Goal: Information Seeking & Learning: Learn about a topic

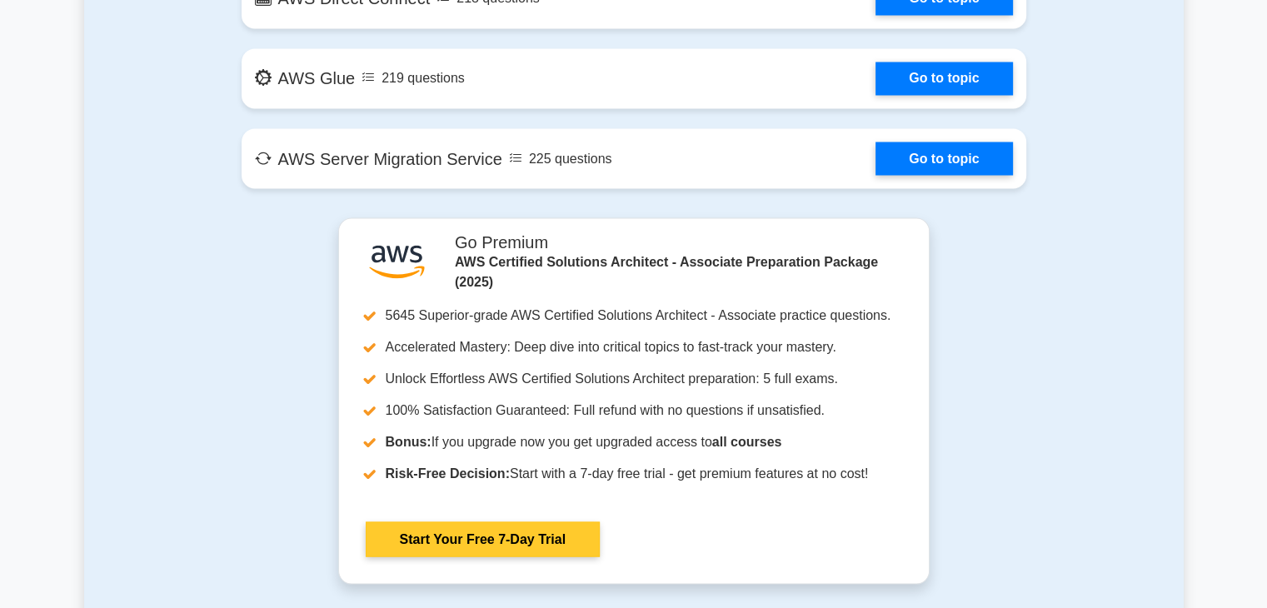
scroll to position [2970, 0]
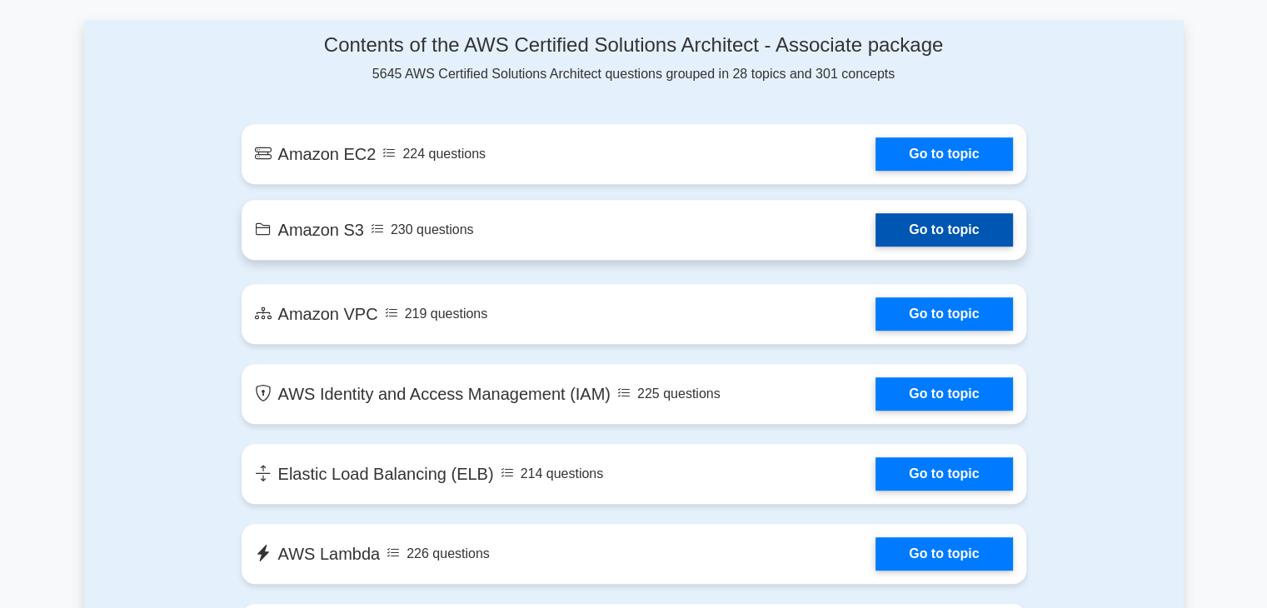
scroll to position [885, 0]
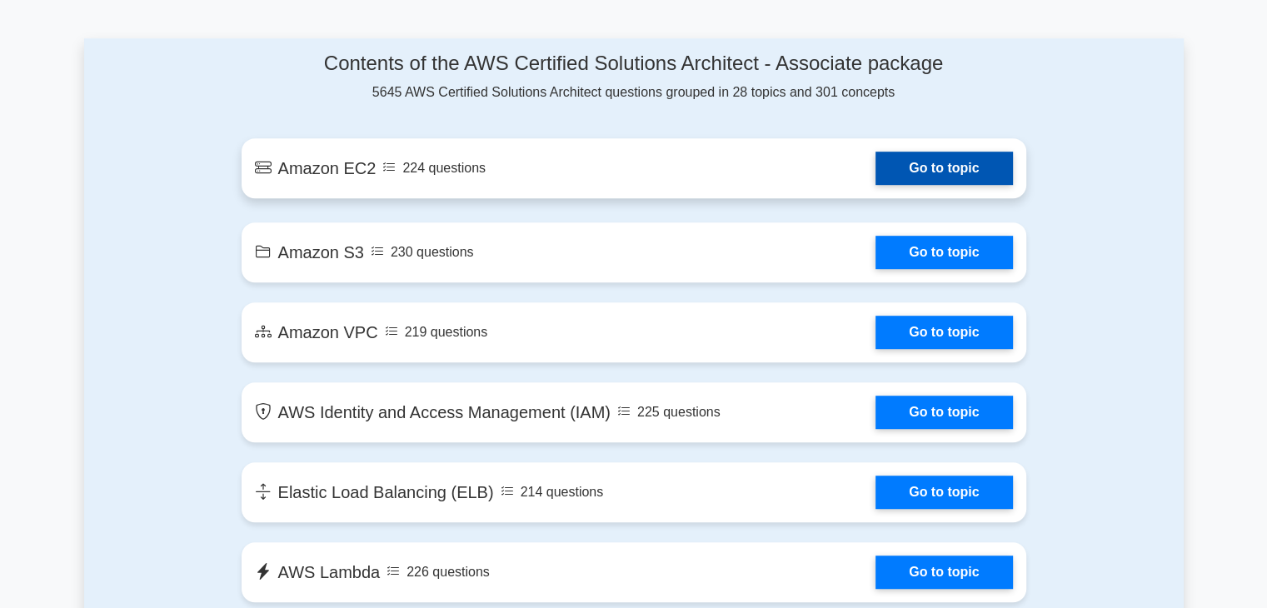
click at [915, 185] on link "Go to topic" at bounding box center [944, 168] width 137 height 33
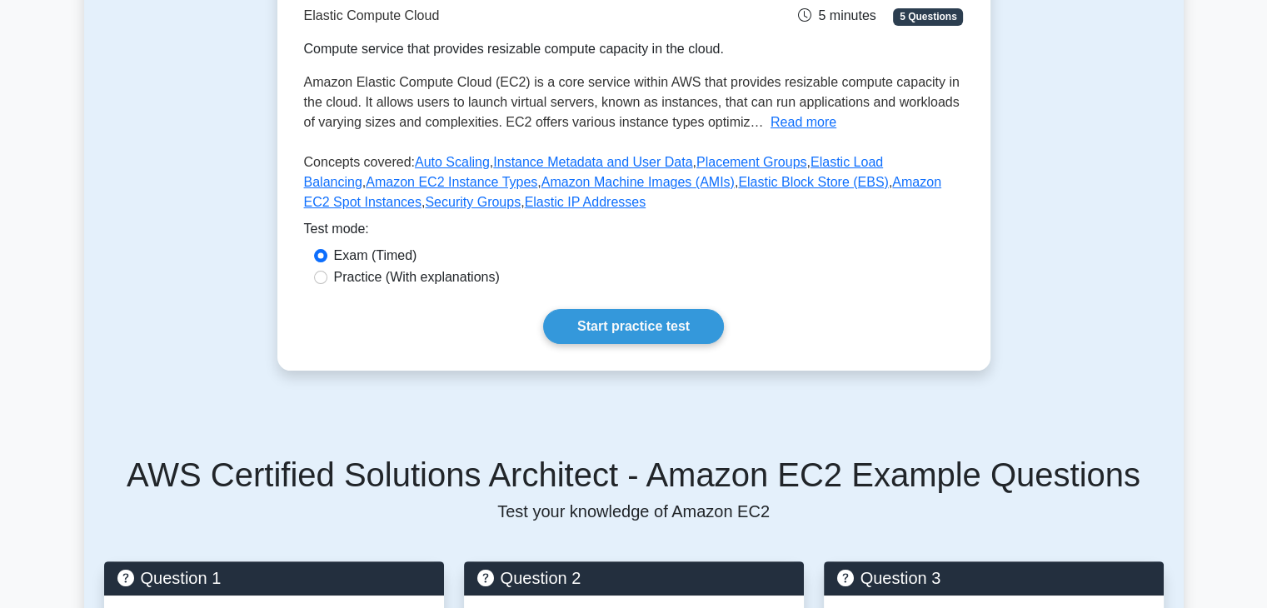
scroll to position [295, 0]
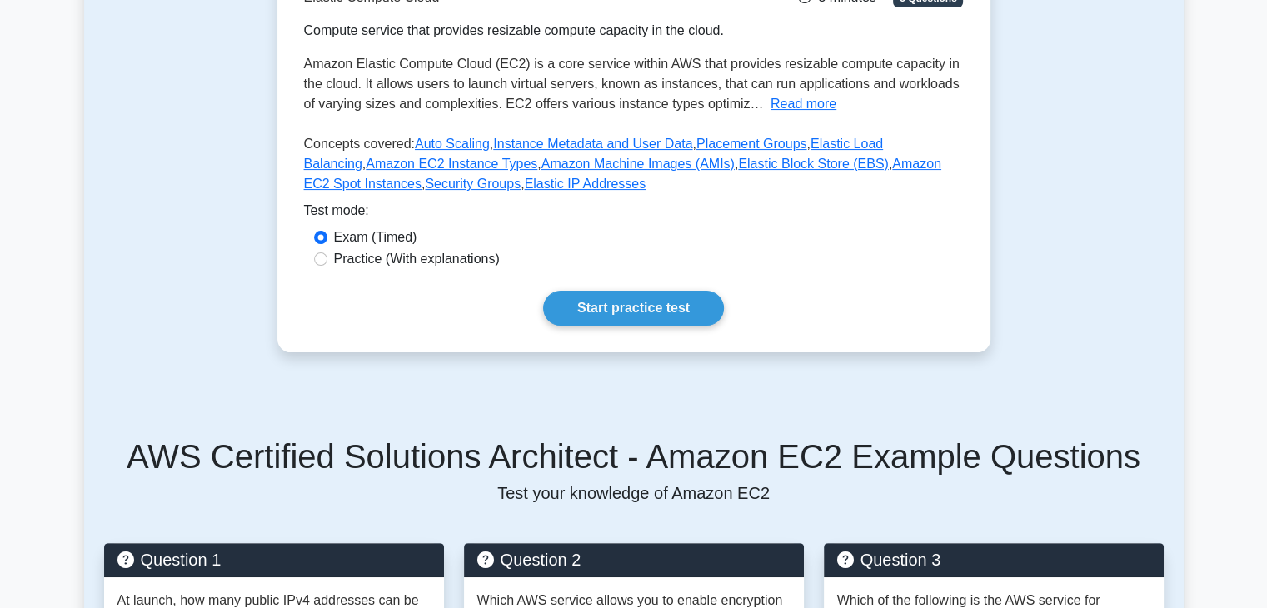
click at [493, 263] on label "Practice (With explanations)" at bounding box center [417, 259] width 166 height 20
click at [327, 263] on input "Practice (With explanations)" at bounding box center [320, 258] width 13 height 13
radio input "true"
click at [577, 313] on link "Start practice test" at bounding box center [633, 308] width 181 height 35
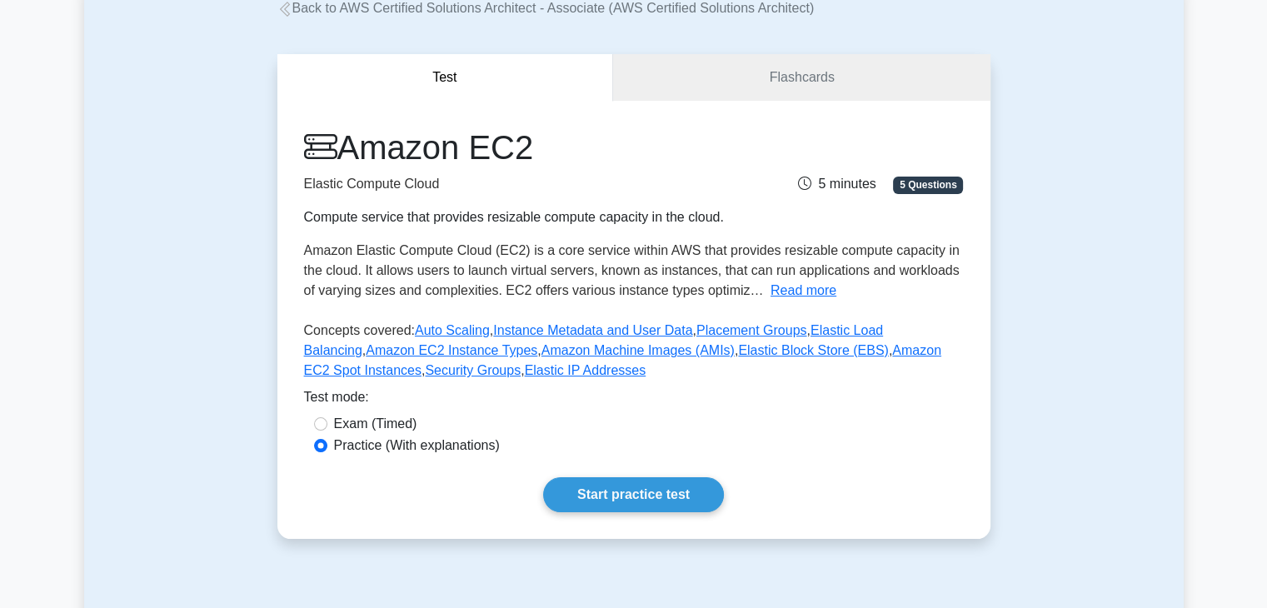
scroll to position [106, 0]
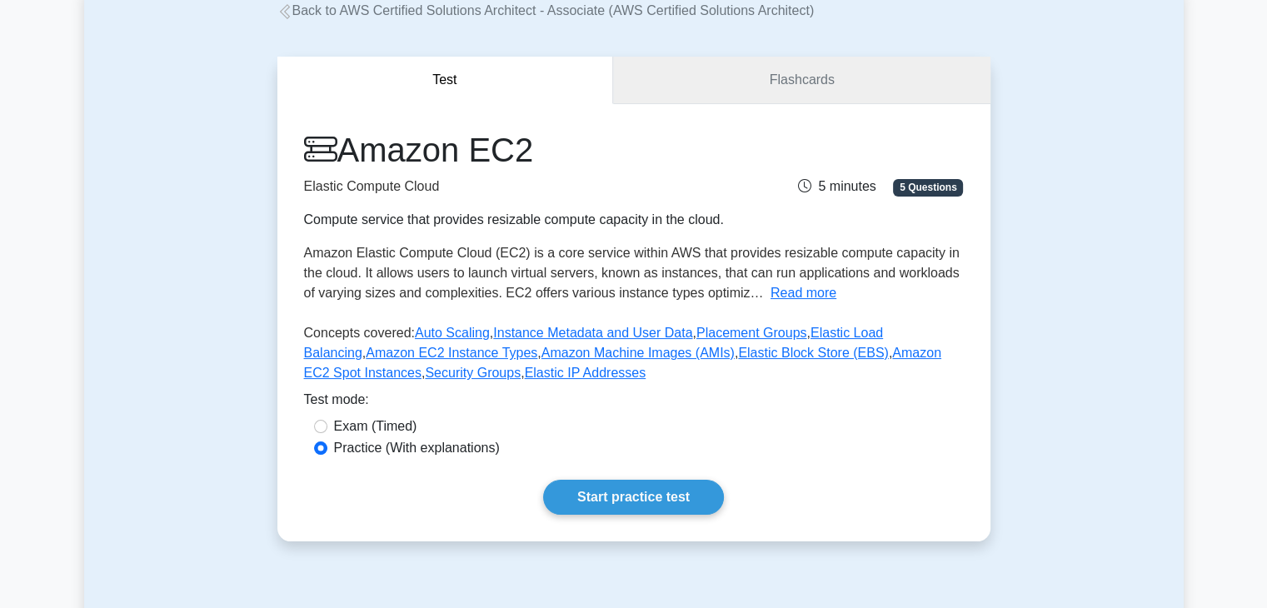
click at [743, 97] on link "Flashcards" at bounding box center [801, 80] width 377 height 47
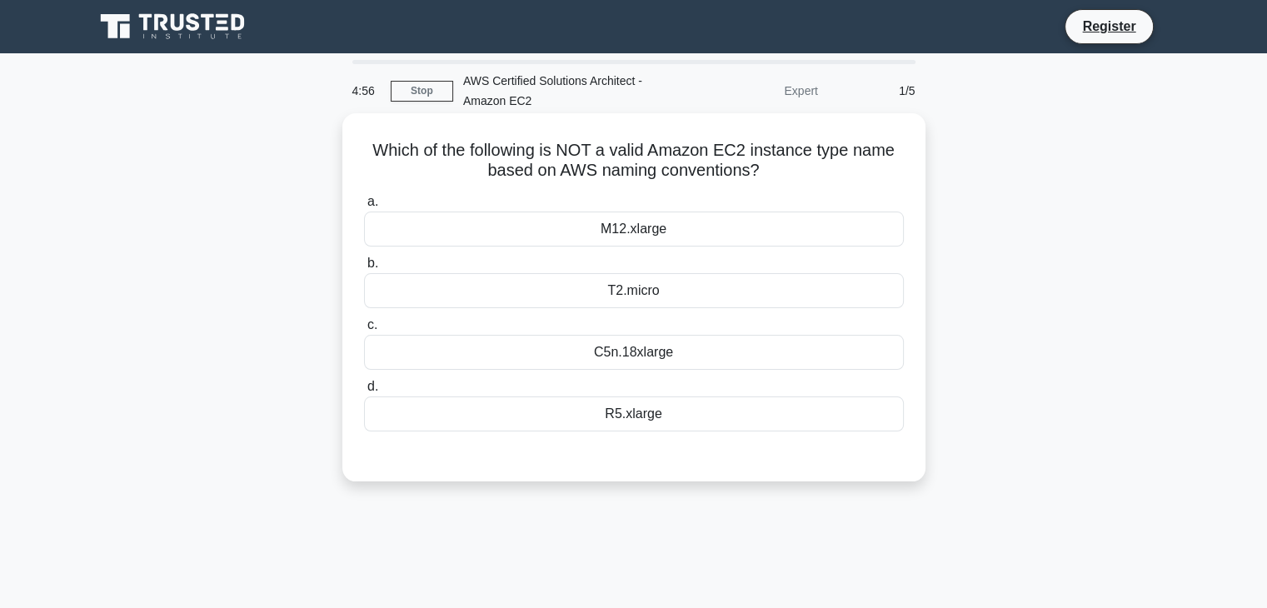
click at [670, 358] on div "C5n.18xlarge" at bounding box center [634, 352] width 540 height 35
click at [364, 331] on input "c. C5n.18xlarge" at bounding box center [364, 325] width 0 height 11
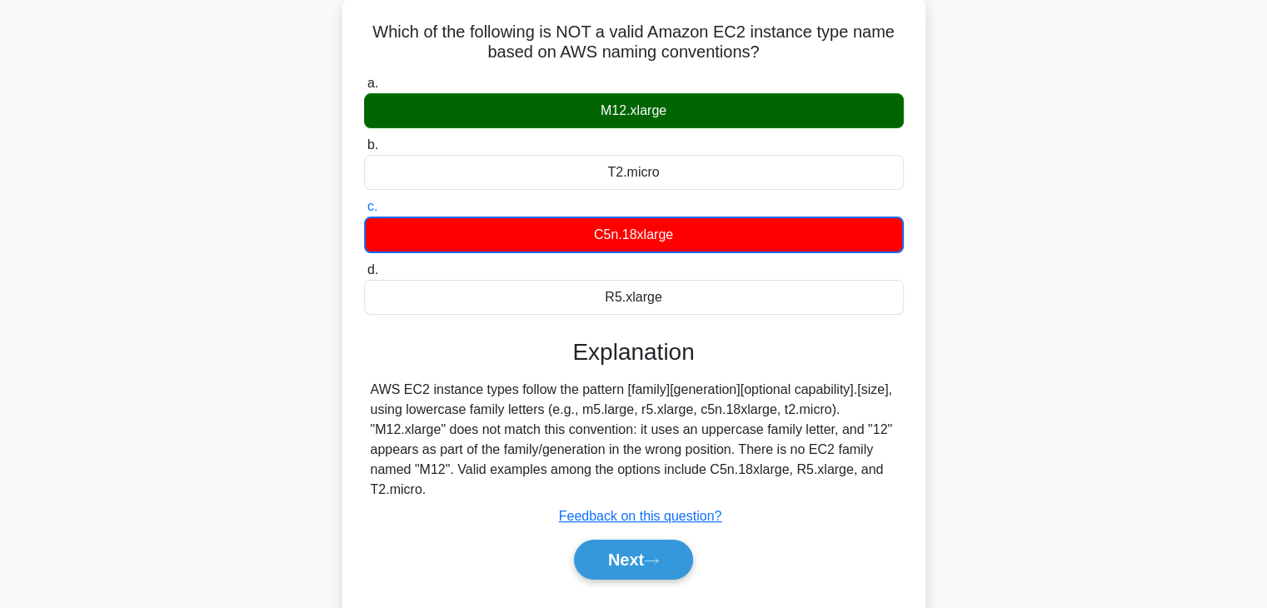
scroll to position [117, 0]
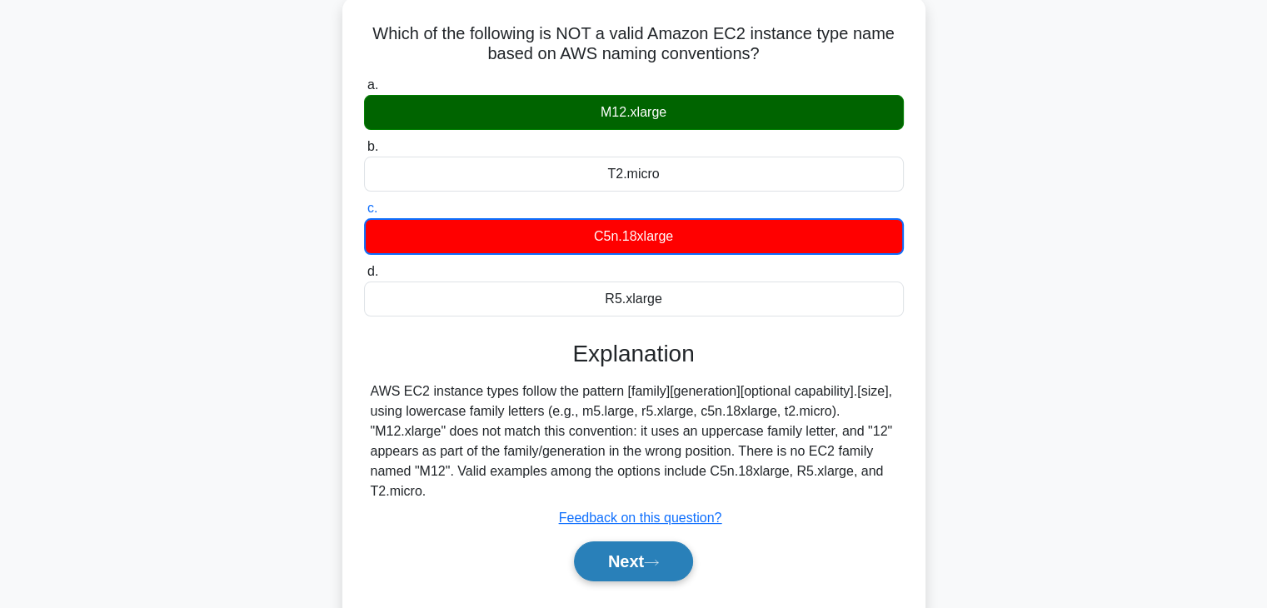
click at [621, 559] on button "Next" at bounding box center [633, 562] width 119 height 40
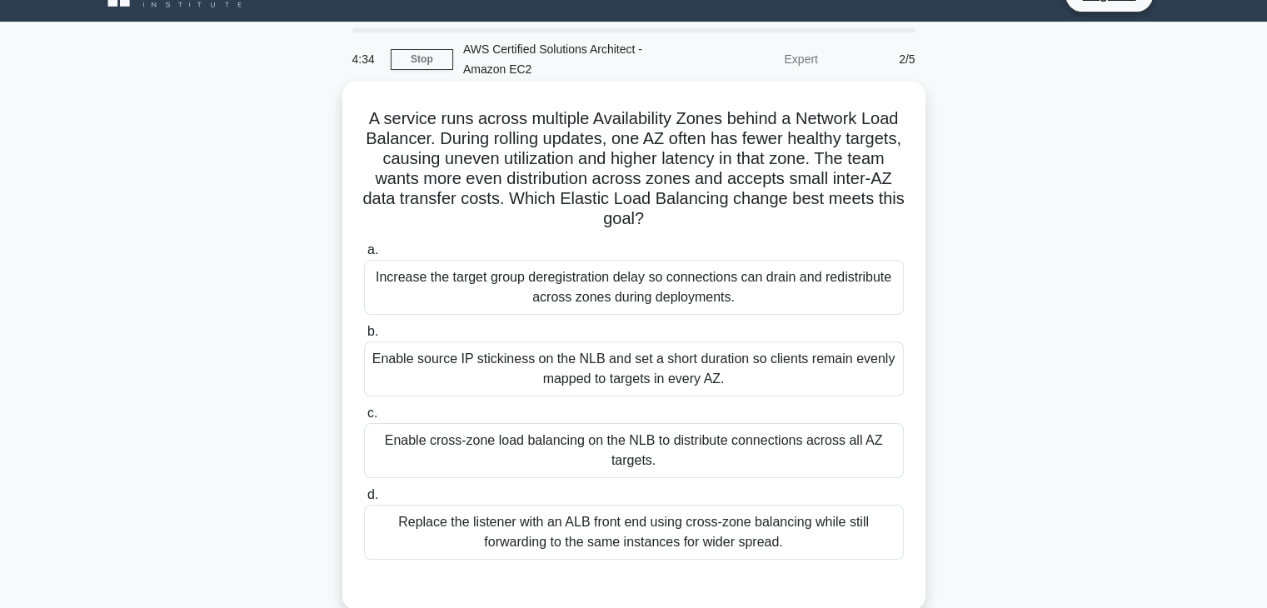
scroll to position [0, 0]
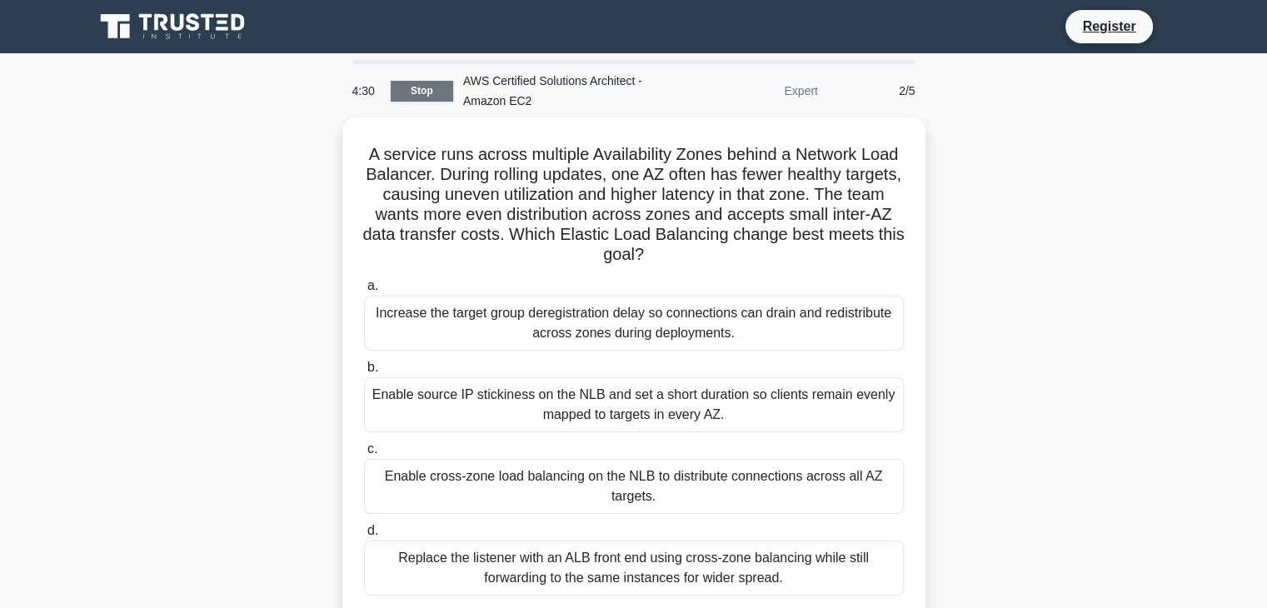
click at [416, 97] on link "Stop" at bounding box center [422, 91] width 62 height 21
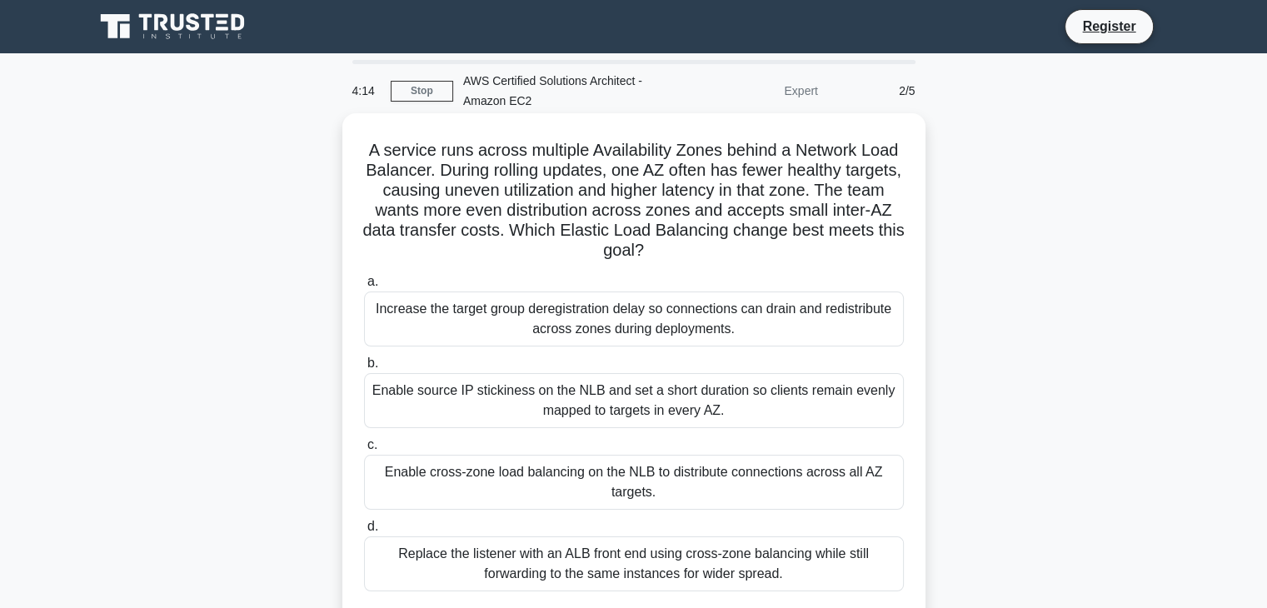
click at [597, 402] on div "Enable source IP stickiness on the NLB and set a short duration so clients rema…" at bounding box center [634, 400] width 540 height 55
click at [364, 369] on input "b. Enable source IP stickiness on the NLB and set a short duration so clients r…" at bounding box center [364, 363] width 0 height 11
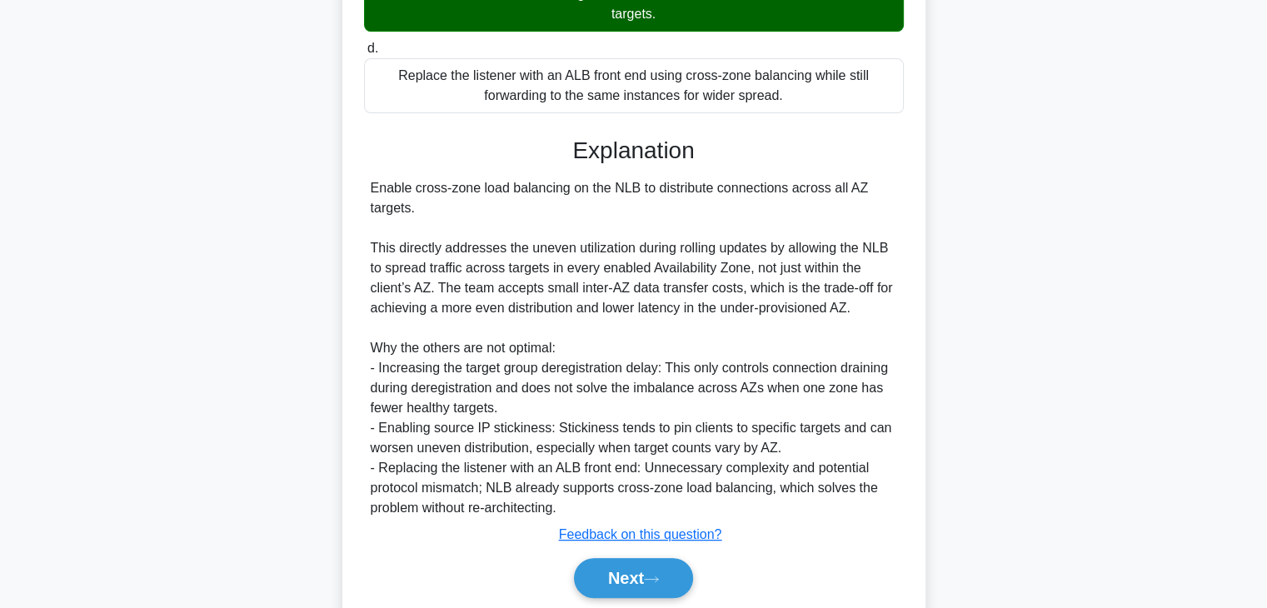
scroll to position [540, 0]
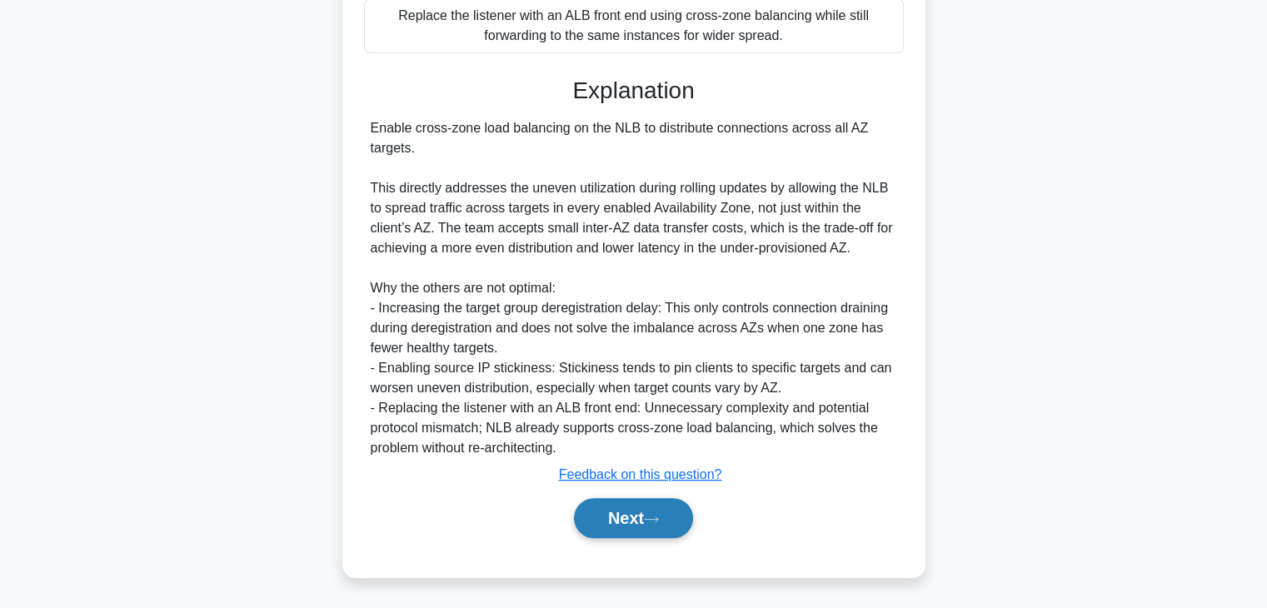
click at [616, 529] on button "Next" at bounding box center [633, 518] width 119 height 40
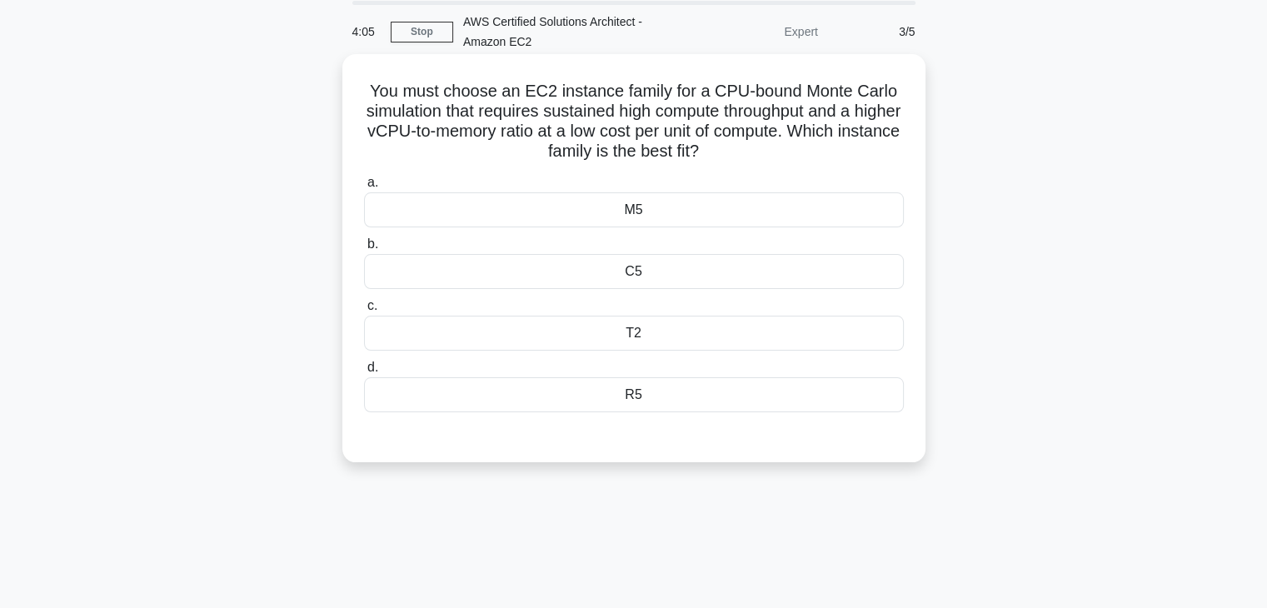
scroll to position [46, 0]
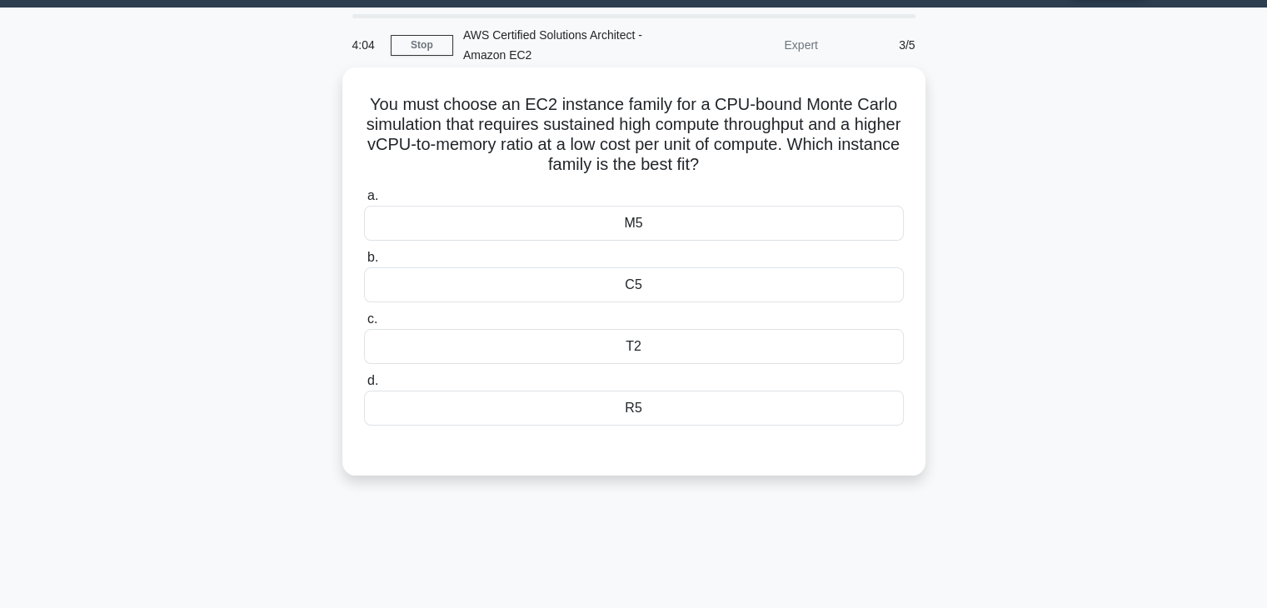
click at [658, 344] on div "T2" at bounding box center [634, 346] width 540 height 35
click at [364, 325] on input "c. T2" at bounding box center [364, 319] width 0 height 11
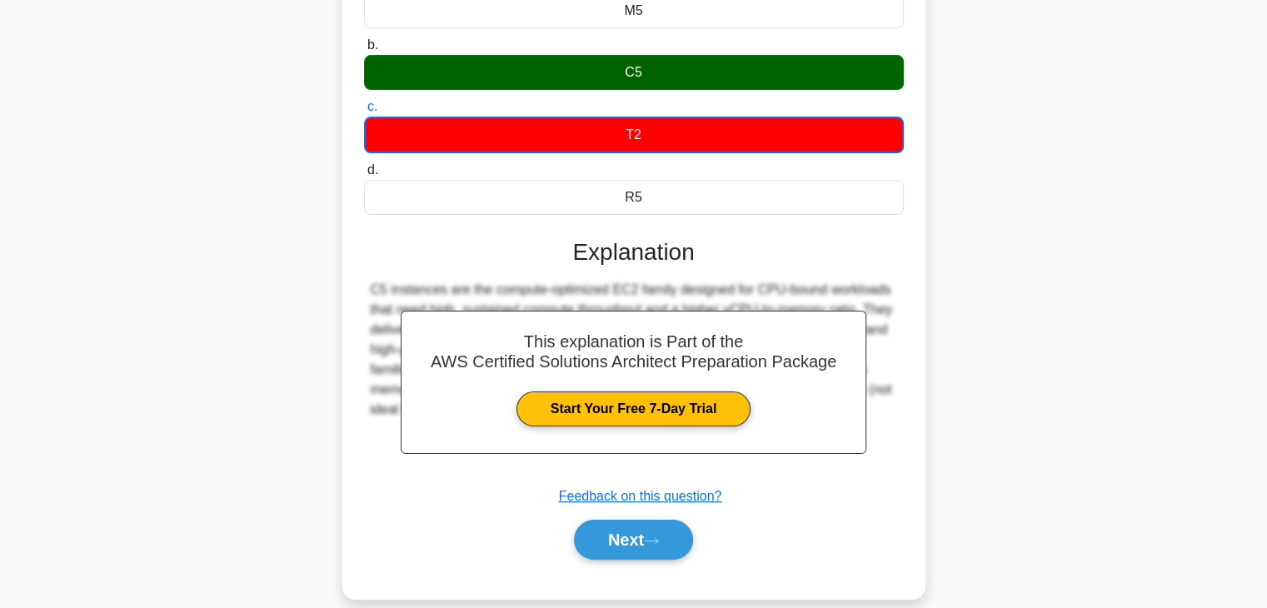
scroll to position [292, 0]
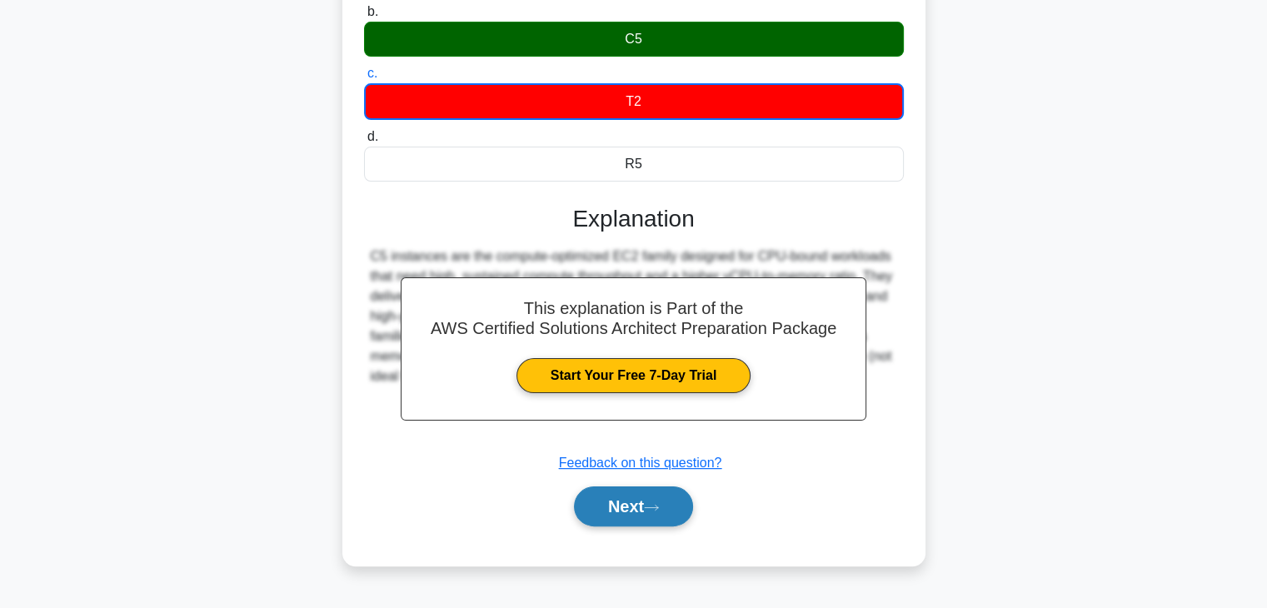
click at [657, 507] on icon at bounding box center [651, 507] width 15 height 9
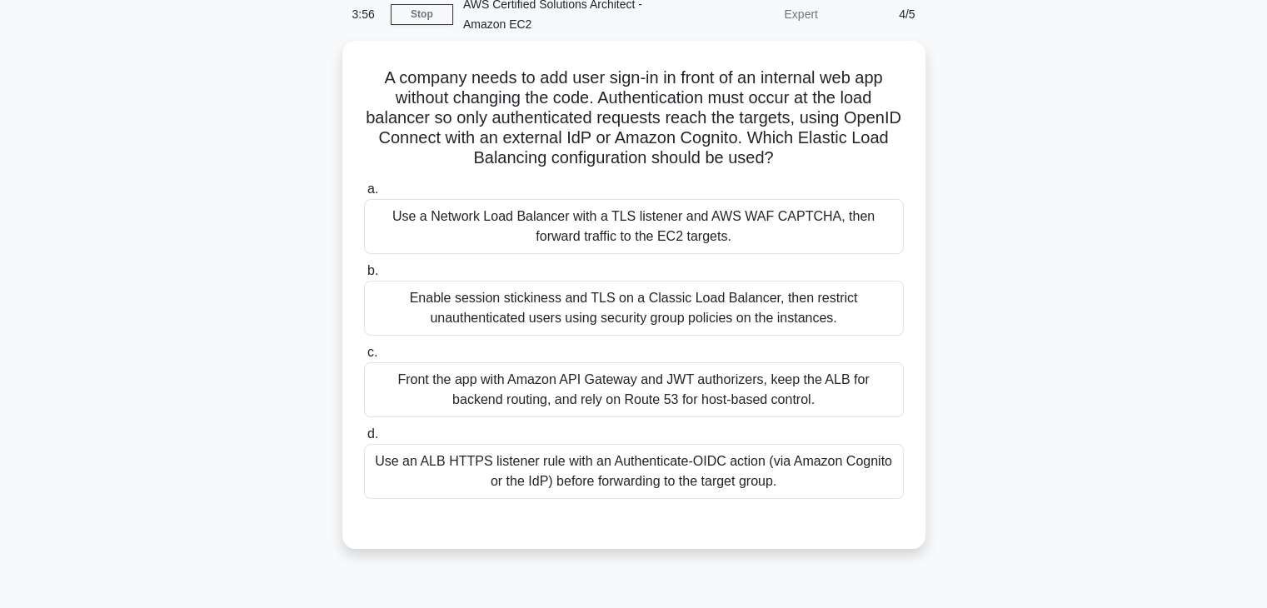
scroll to position [76, 0]
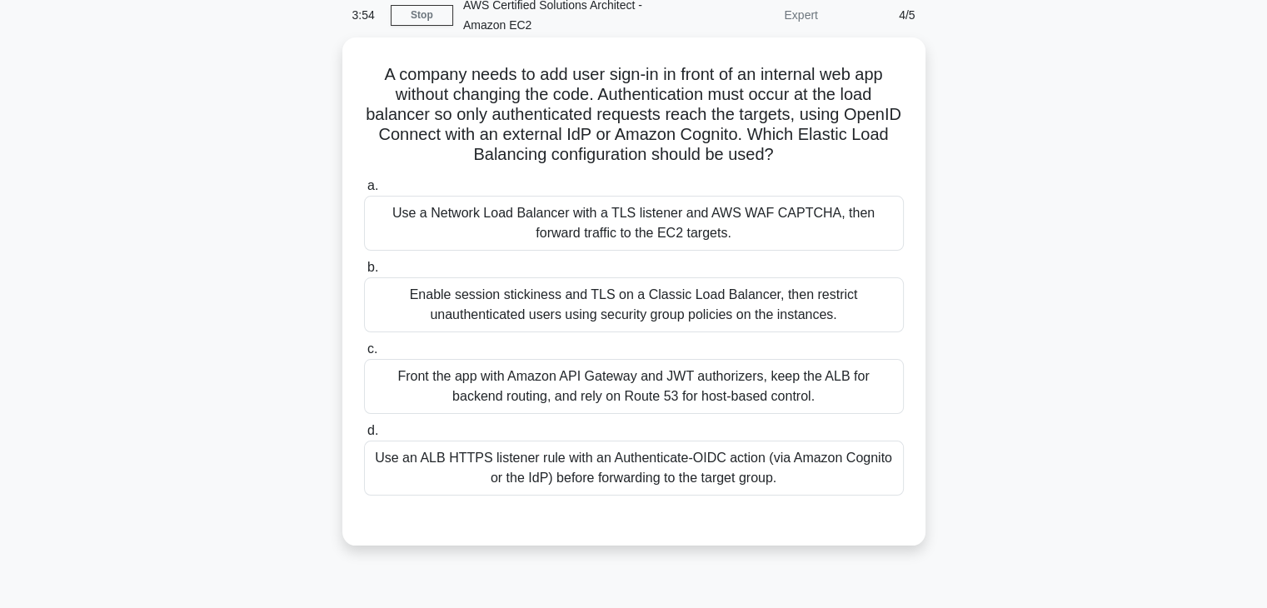
click at [670, 297] on div "Enable session stickiness and TLS on a Classic Load Balancer, then restrict una…" at bounding box center [634, 304] width 540 height 55
click at [364, 273] on input "b. Enable session stickiness and TLS on a Classic Load Balancer, then restrict …" at bounding box center [364, 267] width 0 height 11
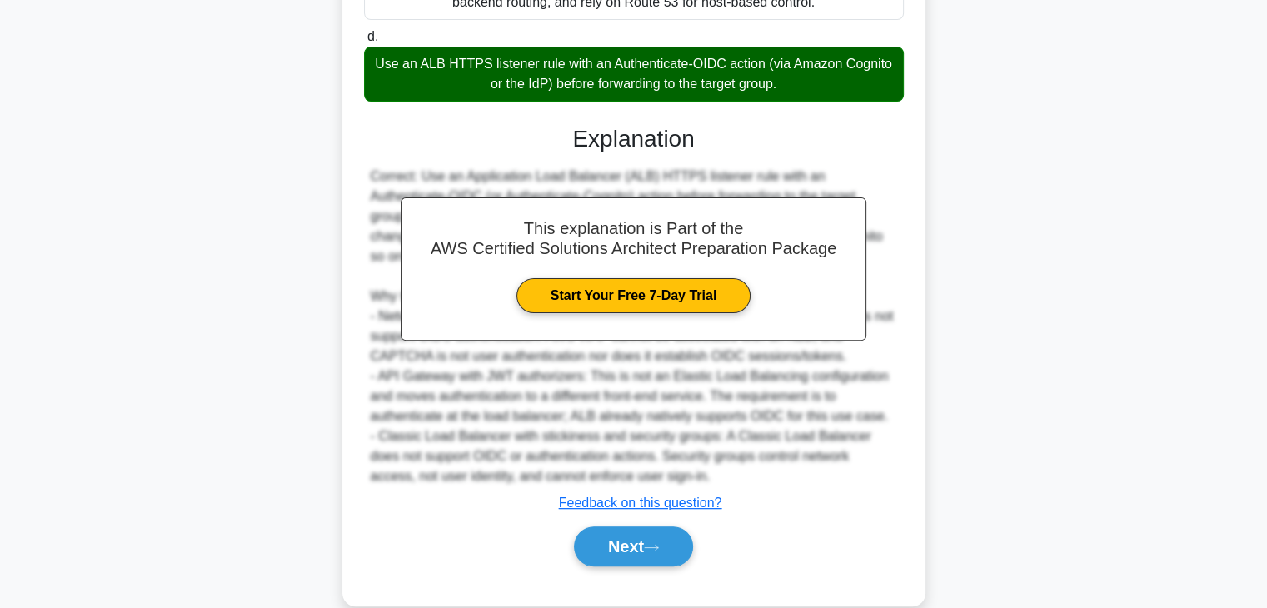
scroll to position [482, 0]
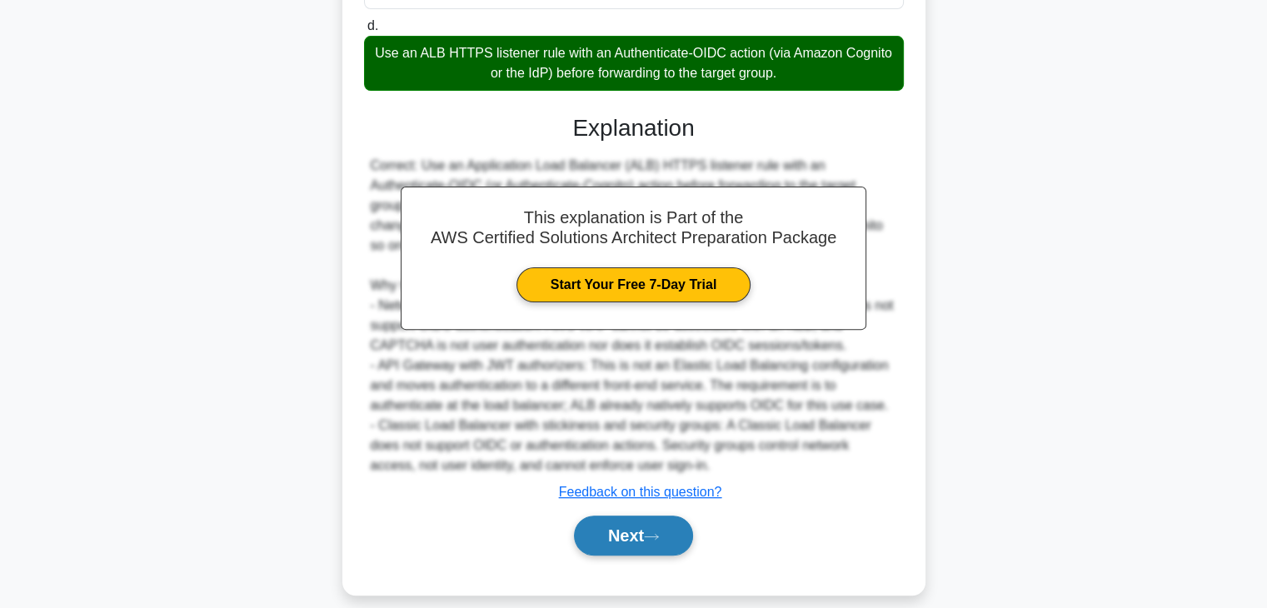
click at [612, 536] on button "Next" at bounding box center [633, 536] width 119 height 40
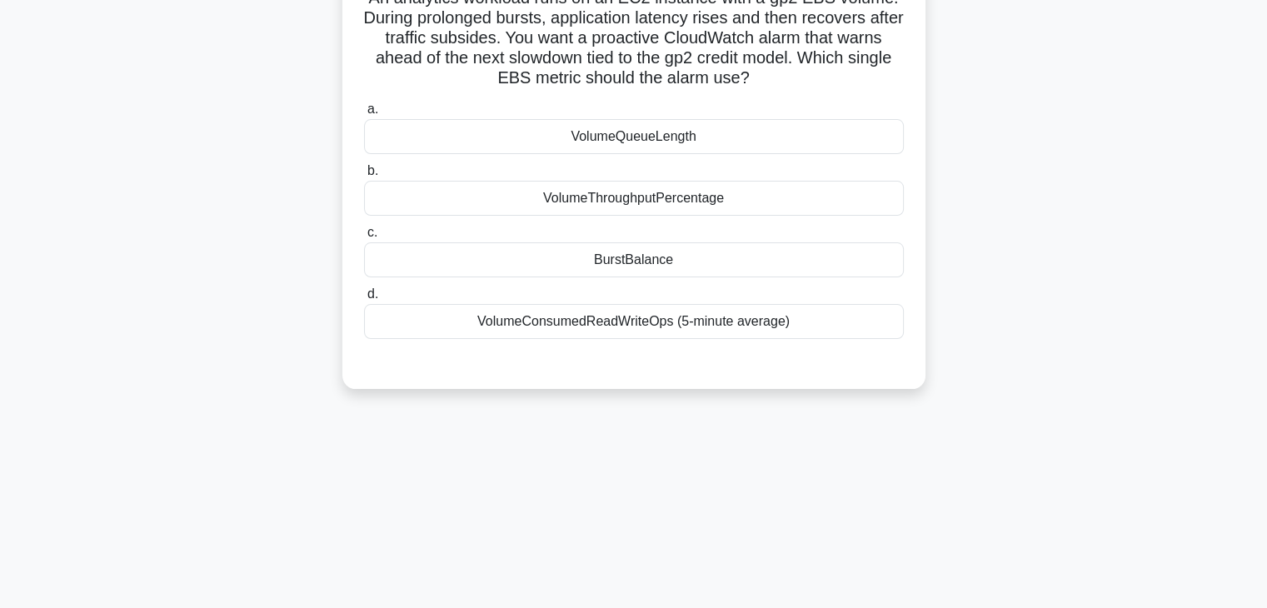
scroll to position [137, 0]
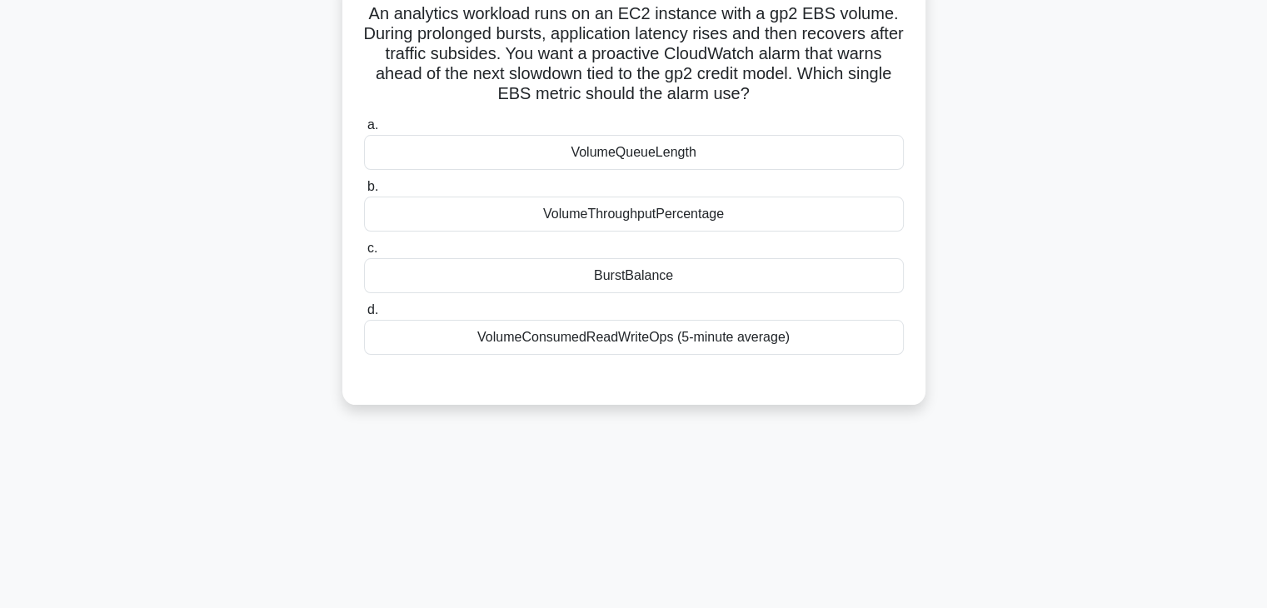
click at [642, 217] on div "VolumeThroughputPercentage" at bounding box center [634, 214] width 540 height 35
click at [364, 192] on input "b. VolumeThroughputPercentage" at bounding box center [364, 187] width 0 height 11
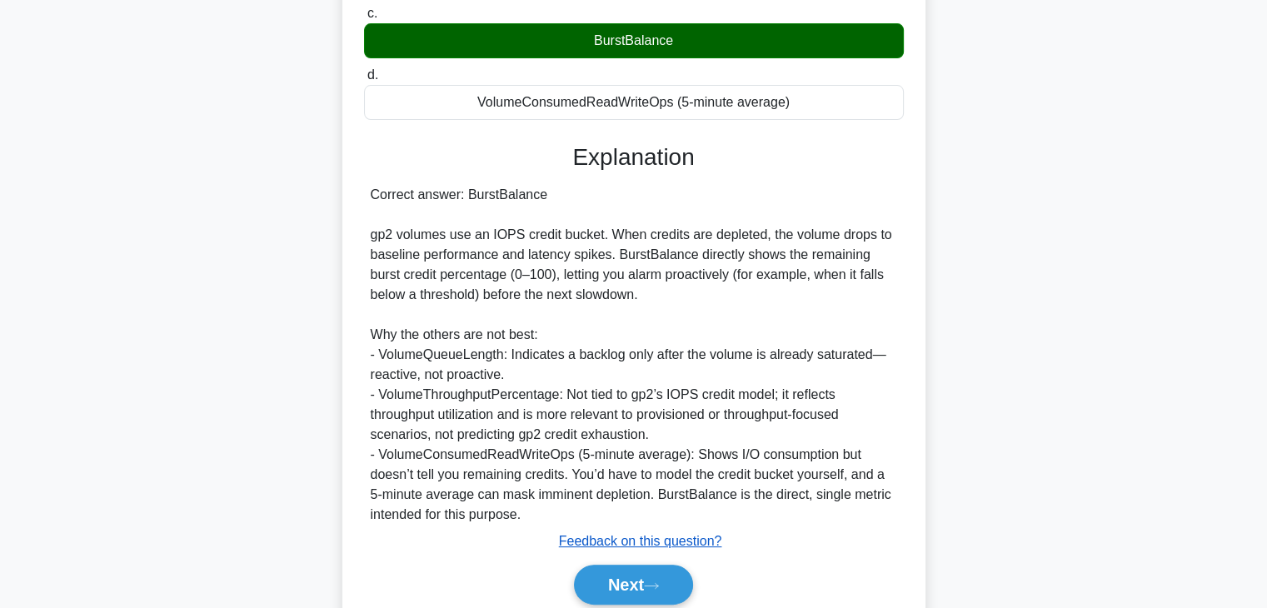
scroll to position [440, 0]
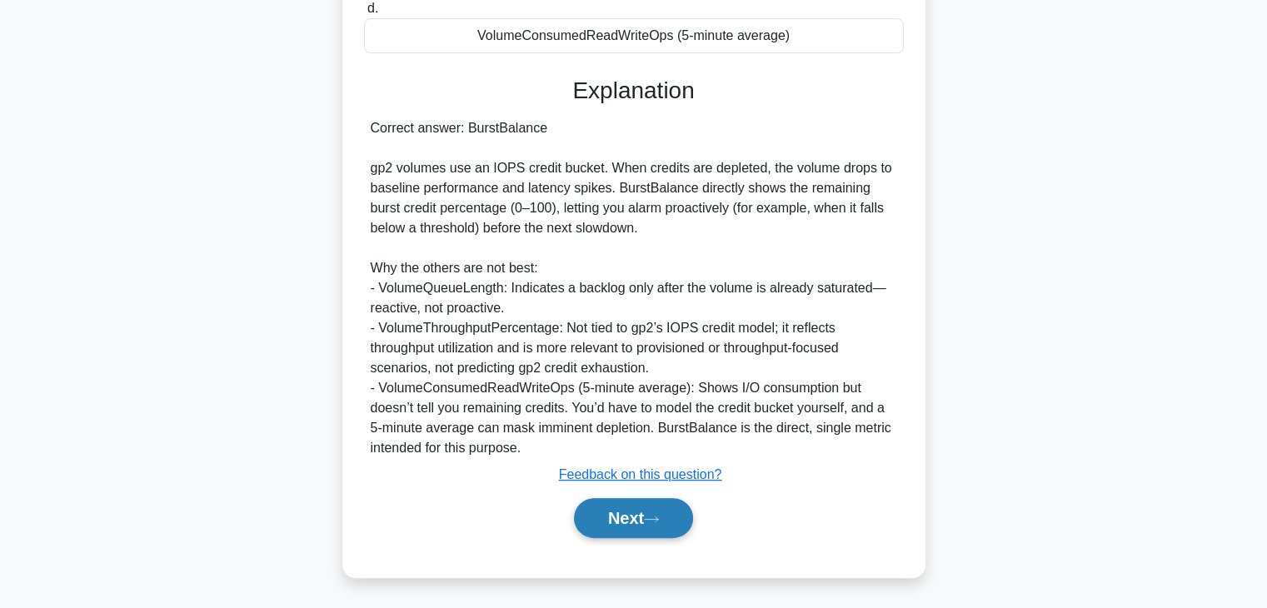
click at [626, 511] on button "Next" at bounding box center [633, 518] width 119 height 40
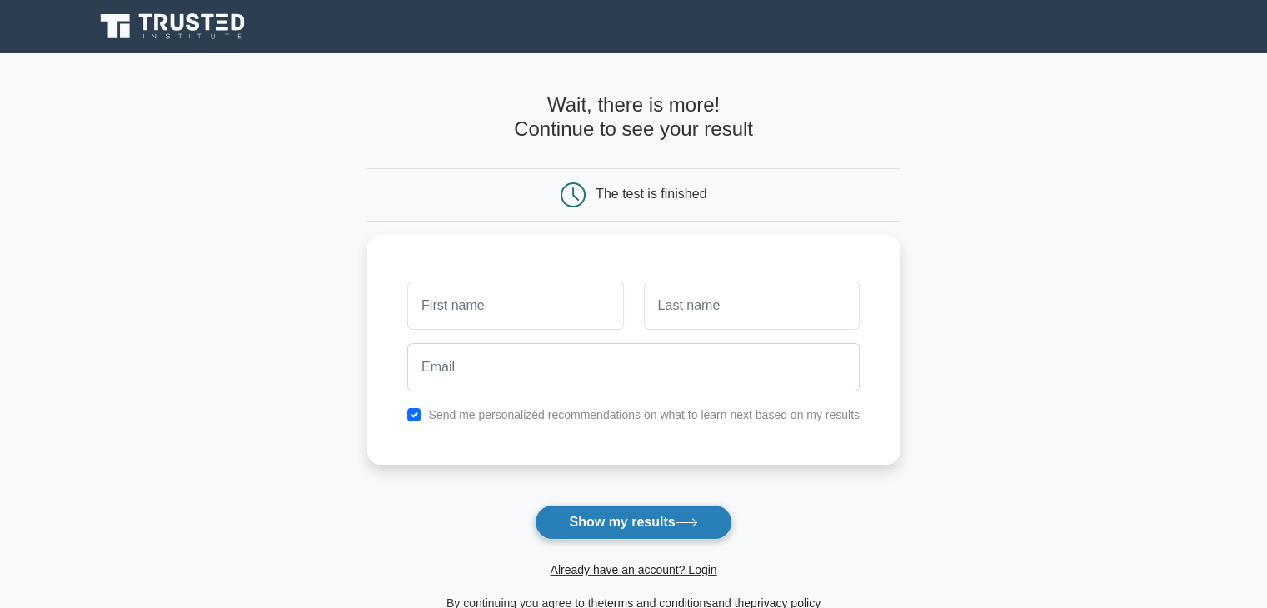
click at [625, 530] on button "Show my results" at bounding box center [633, 522] width 197 height 35
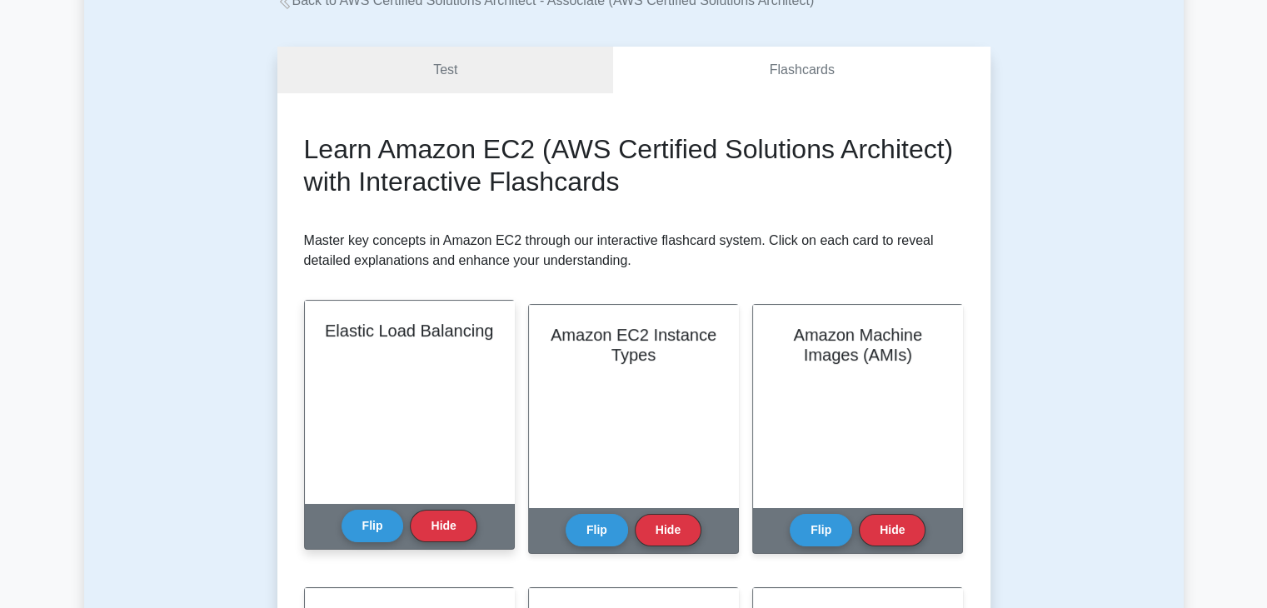
scroll to position [113, 0]
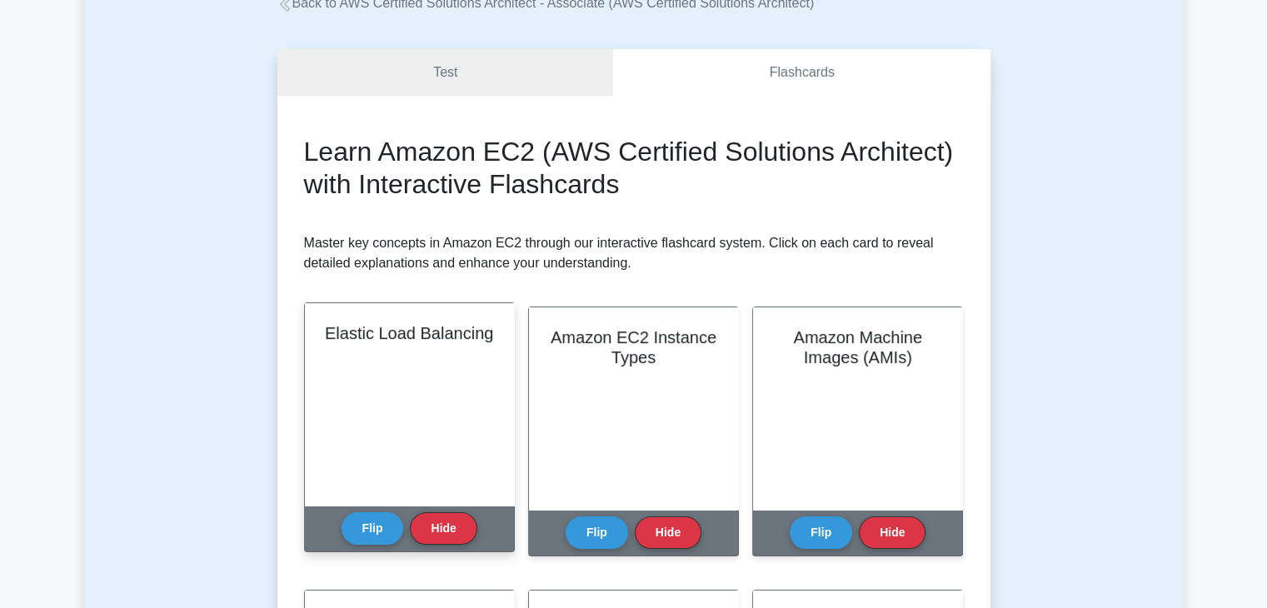
click at [372, 477] on div "Elastic Load Balancing" at bounding box center [409, 404] width 209 height 202
click at [367, 547] on div "Flip Hide" at bounding box center [410, 529] width 136 height 46
click at [372, 542] on button "Flip" at bounding box center [373, 528] width 62 height 32
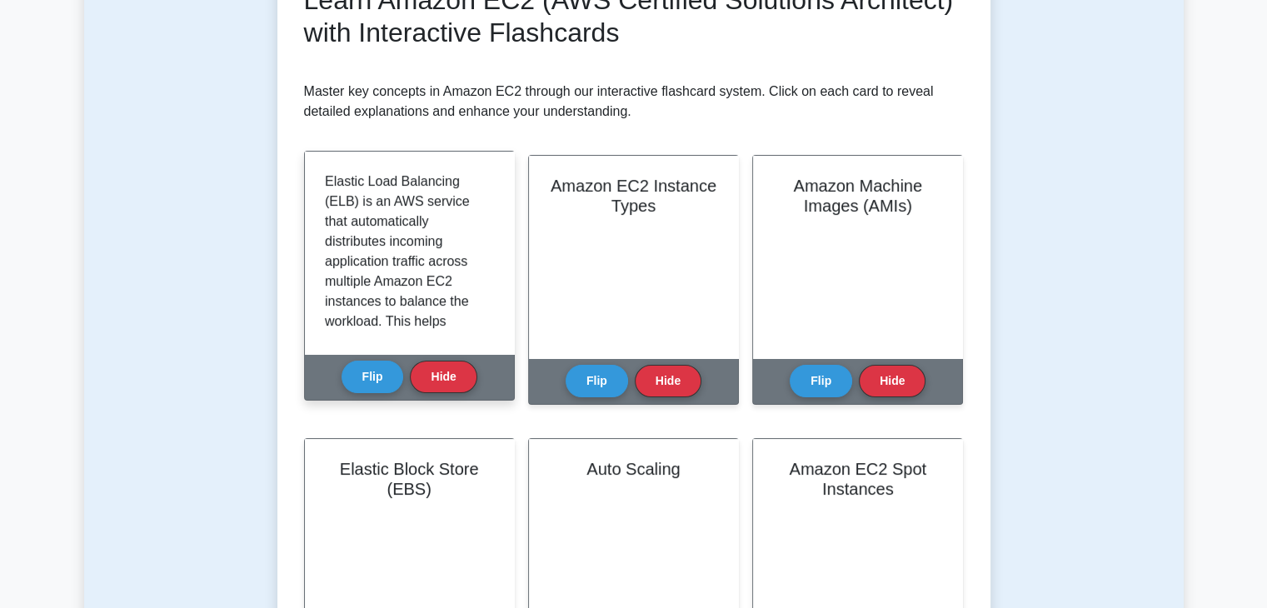
scroll to position [263, 0]
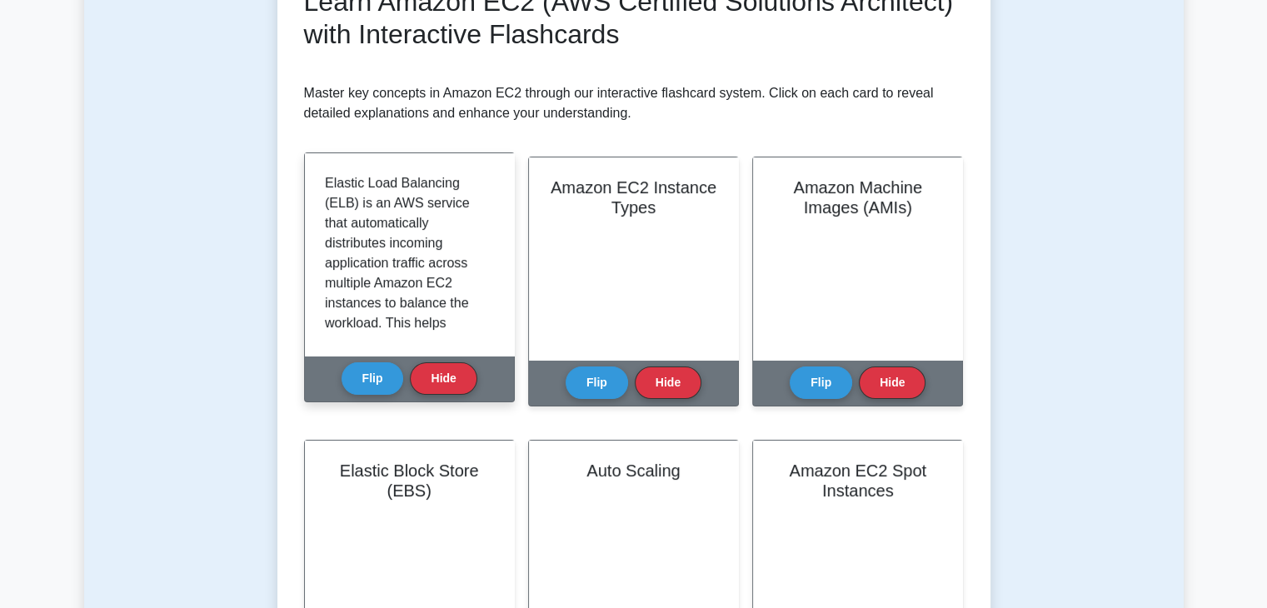
drag, startPoint x: 443, startPoint y: 327, endPoint x: 387, endPoint y: 259, distance: 88.7
click at [387, 259] on p "Elastic Load Balancing (ELB) is an AWS service that automatically distributes i…" at bounding box center [406, 413] width 162 height 480
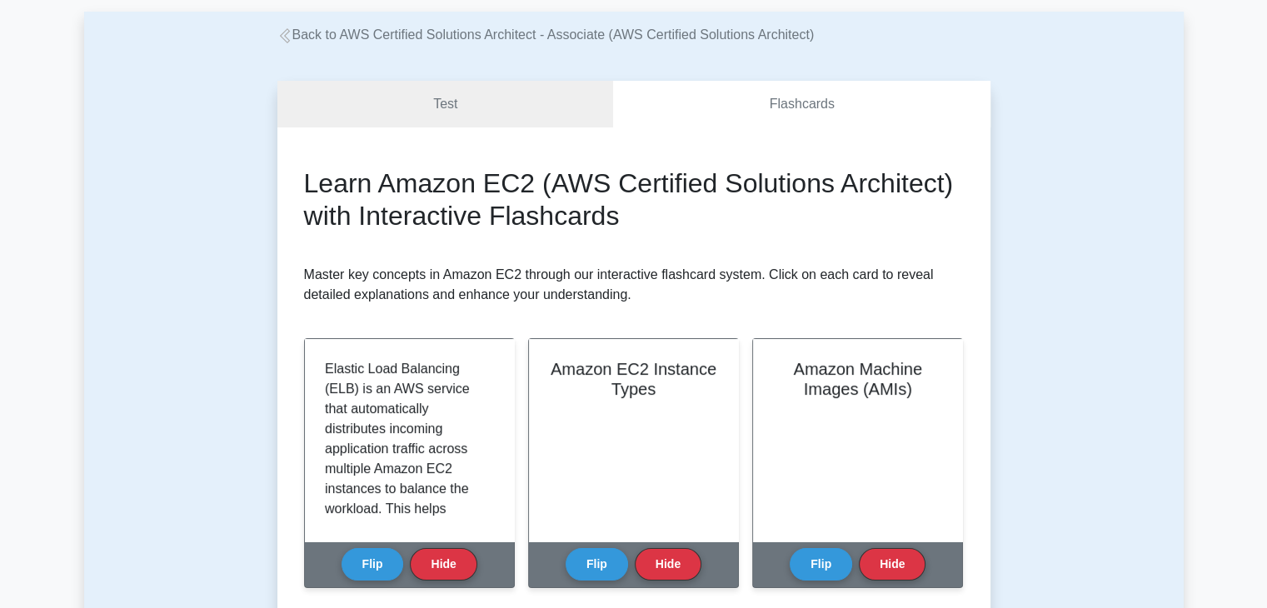
scroll to position [0, 0]
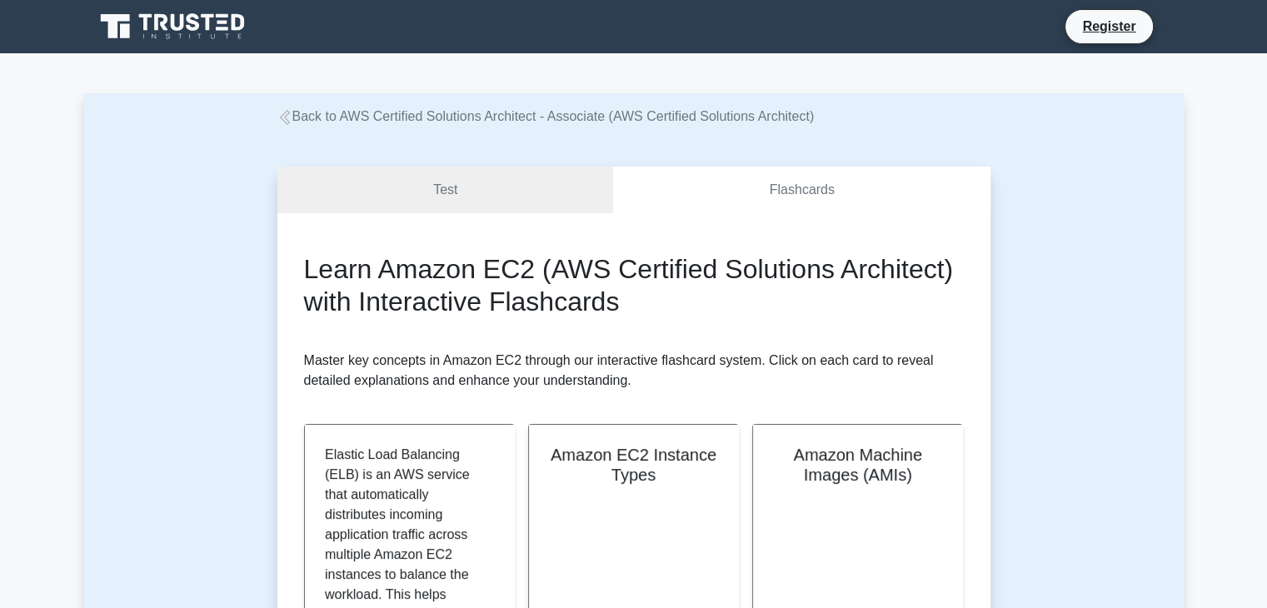
click at [465, 109] on link "Back to AWS Certified Solutions Architect - Associate (AWS Certified Solutions …" at bounding box center [545, 116] width 537 height 14
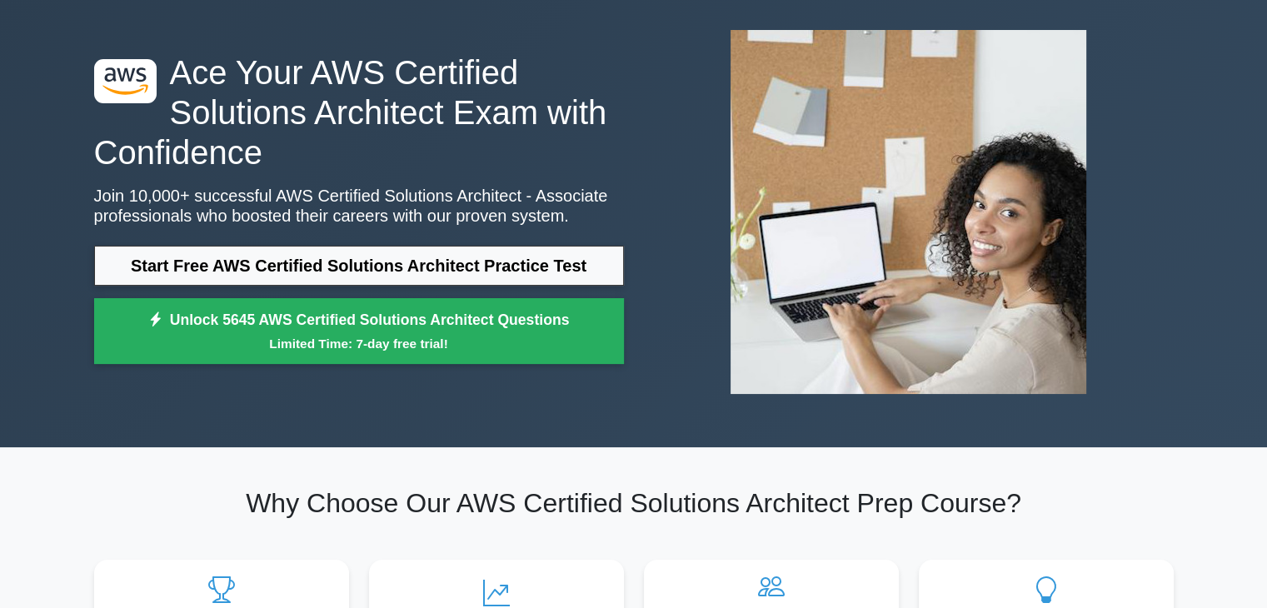
scroll to position [80, 0]
